Goal: Check status: Check status

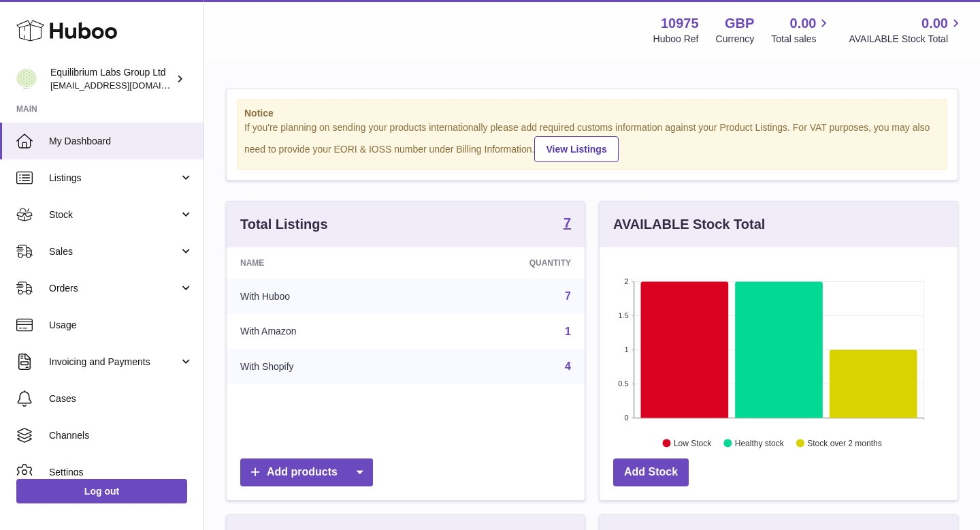
scroll to position [212, 358]
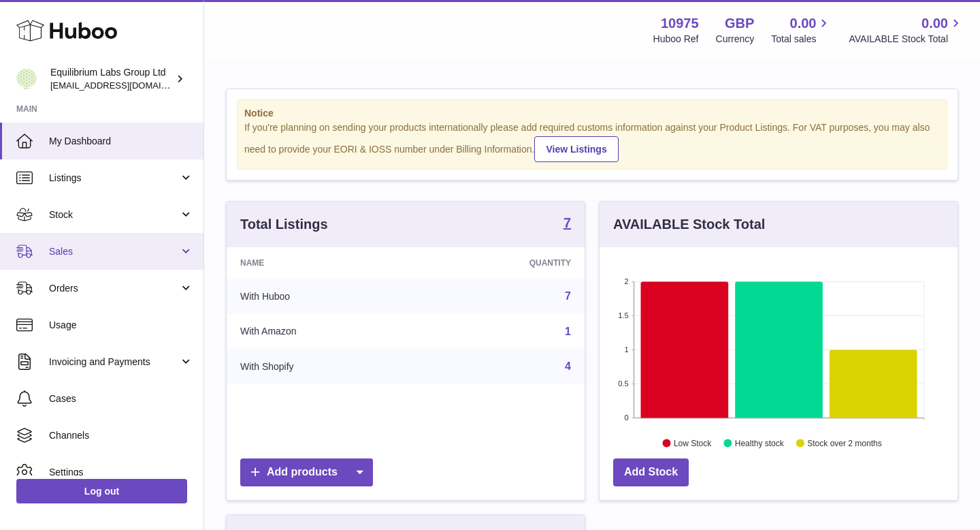
click at [140, 248] on span "Sales" at bounding box center [114, 251] width 130 height 13
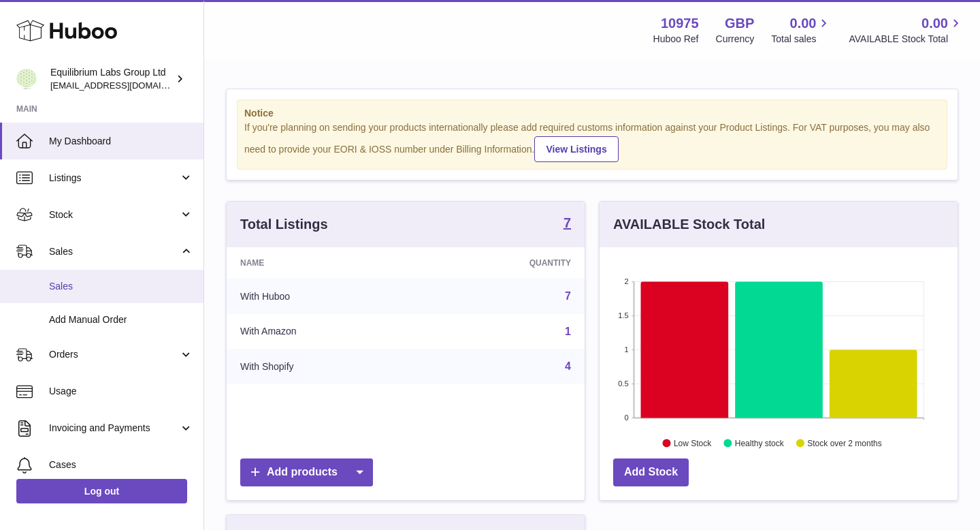
click at [121, 290] on span "Sales" at bounding box center [121, 286] width 144 height 13
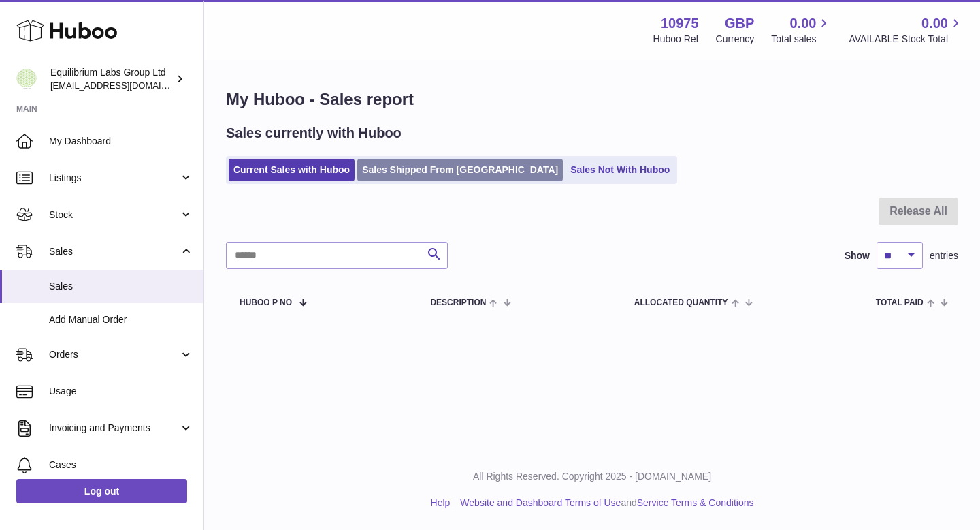
click at [404, 174] on link "Sales Shipped From [GEOGRAPHIC_DATA]" at bounding box center [460, 170] width 206 height 22
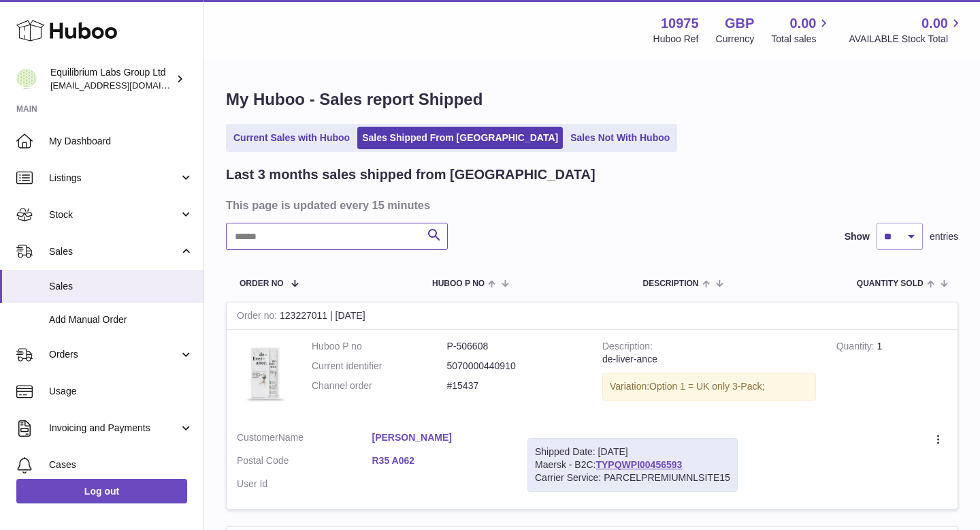
click at [312, 236] on input "text" at bounding box center [337, 236] width 222 height 27
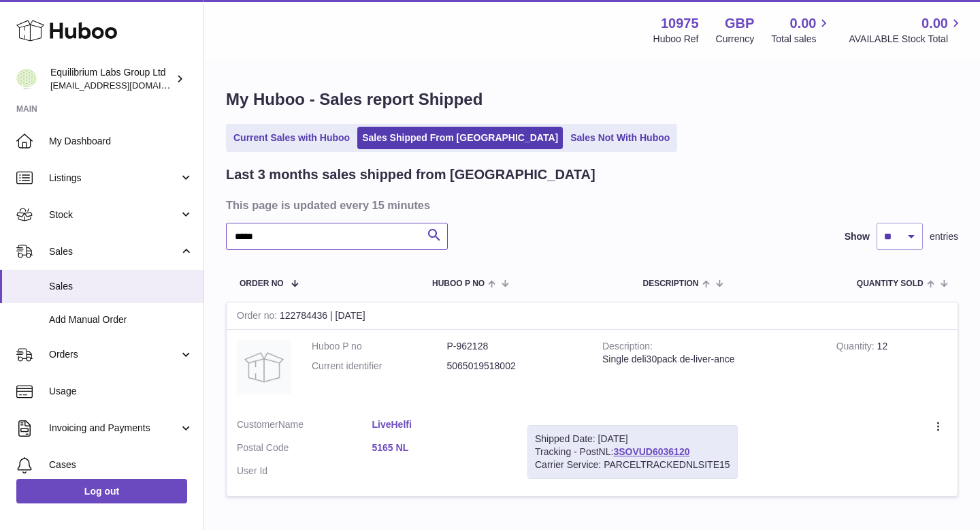
type input "*****"
click at [391, 446] on link "5165 NL" at bounding box center [439, 447] width 135 height 13
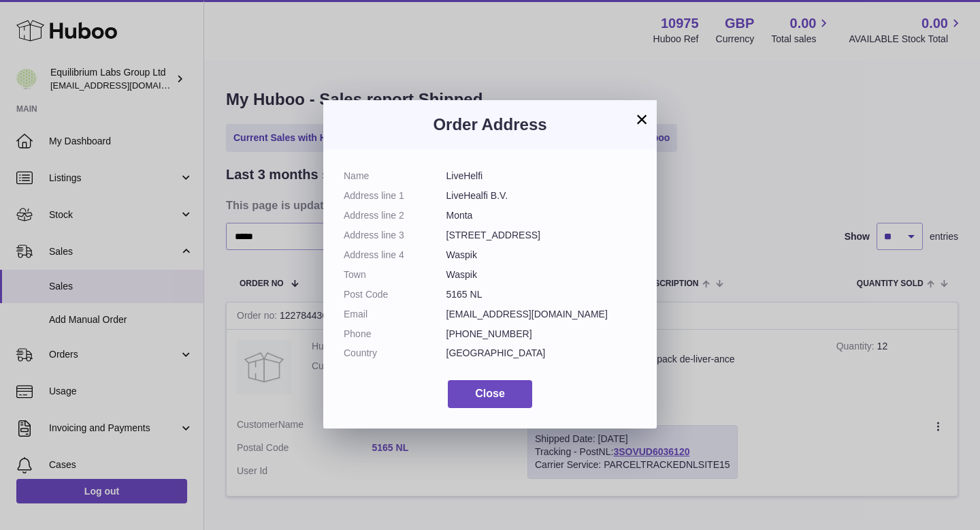
click at [641, 117] on button "×" at bounding box center [642, 119] width 16 height 16
